Goal: Task Accomplishment & Management: Use online tool/utility

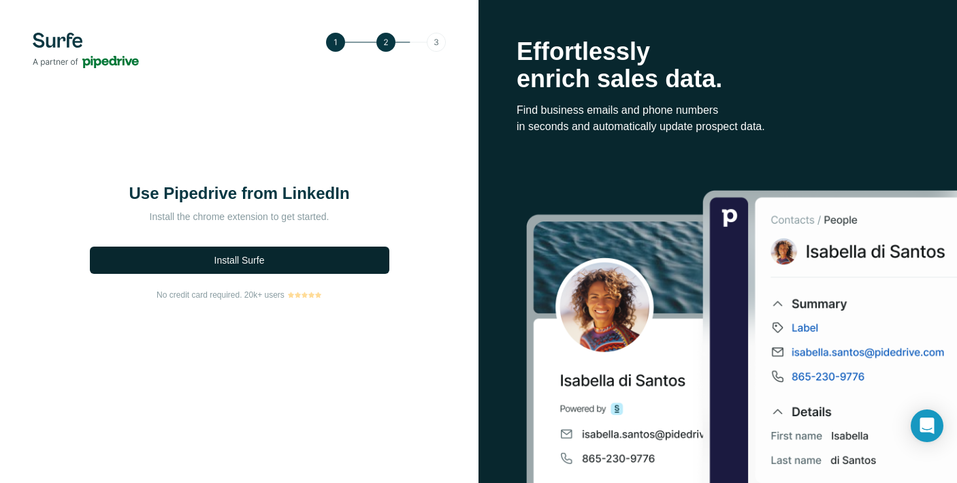
click at [255, 263] on span "Install Surfe" at bounding box center [239, 260] width 50 height 14
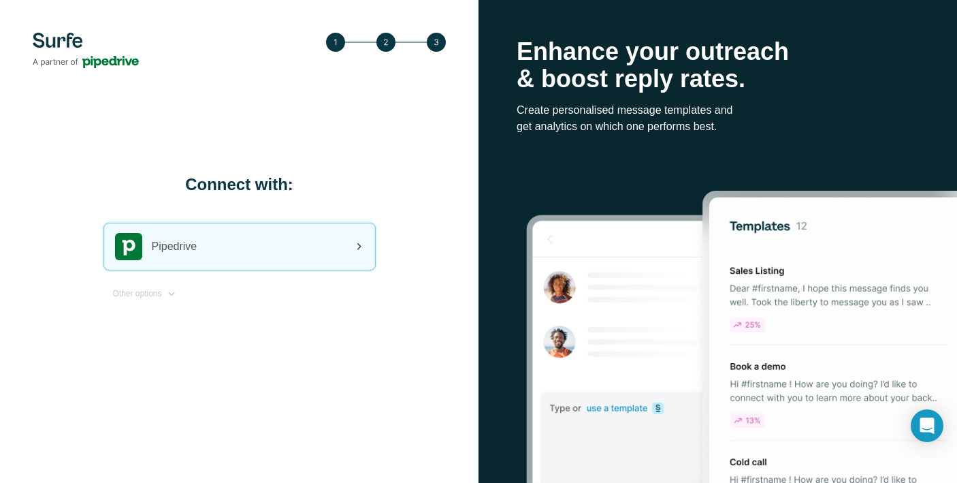
click at [294, 243] on div "Pipedrive" at bounding box center [239, 246] width 271 height 46
click at [291, 263] on div "Pipedrive" at bounding box center [239, 246] width 271 height 46
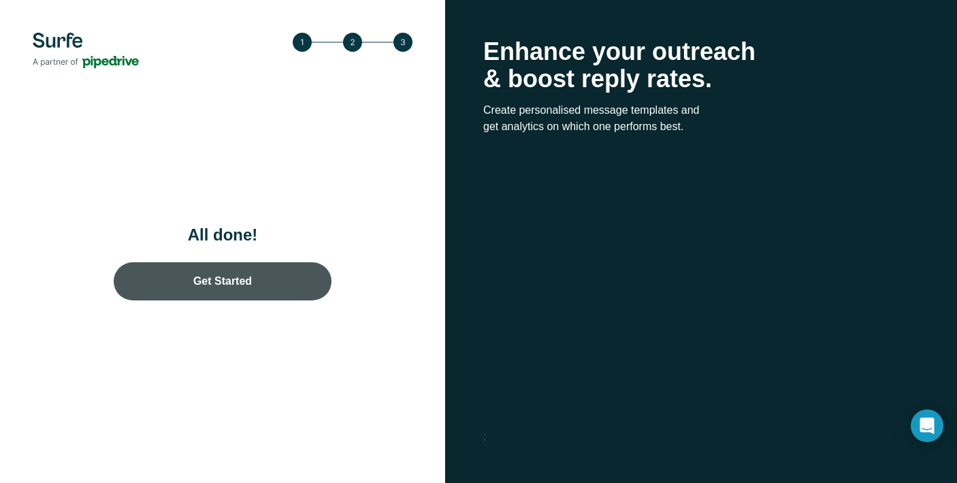
click at [245, 279] on link "Get Started" at bounding box center [223, 281] width 218 height 38
